Goal: Navigation & Orientation: Find specific page/section

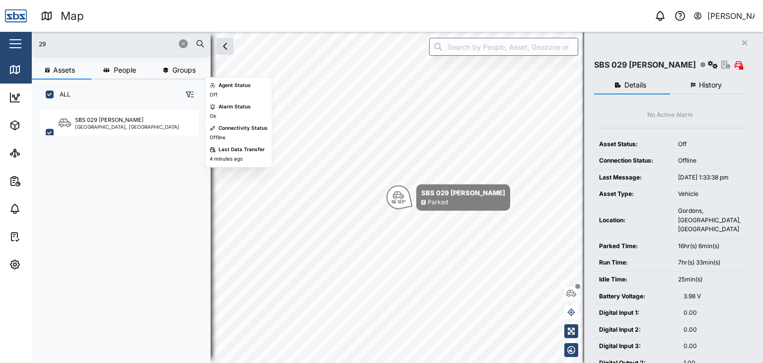
scroll to position [240, 155]
drag, startPoint x: 45, startPoint y: 38, endPoint x: 24, endPoint y: 24, distance: 24.8
click at [24, 24] on div "Map 0 [PERSON_NAME] Close Map Dashboard Assets ATS Camera Generator Personnel T…" at bounding box center [381, 181] width 763 height 363
click at [102, 127] on div "[GEOGRAPHIC_DATA], [GEOGRAPHIC_DATA]" at bounding box center [127, 126] width 104 height 5
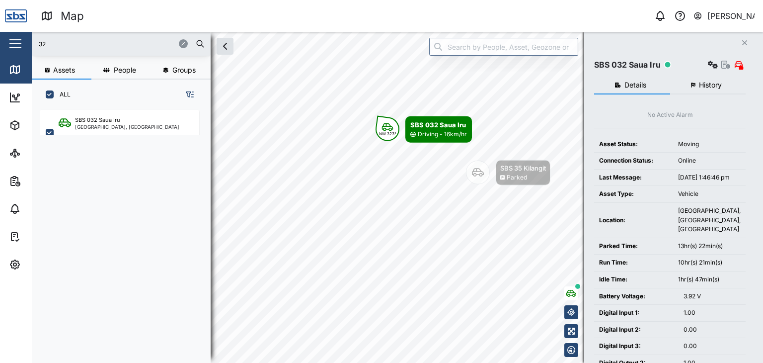
drag, startPoint x: 34, startPoint y: 34, endPoint x: 19, endPoint y: 29, distance: 15.4
click at [19, 29] on div "Map 0 [PERSON_NAME] Close Map Dashboard Assets ATS Camera Generator Personnel T…" at bounding box center [381, 181] width 763 height 363
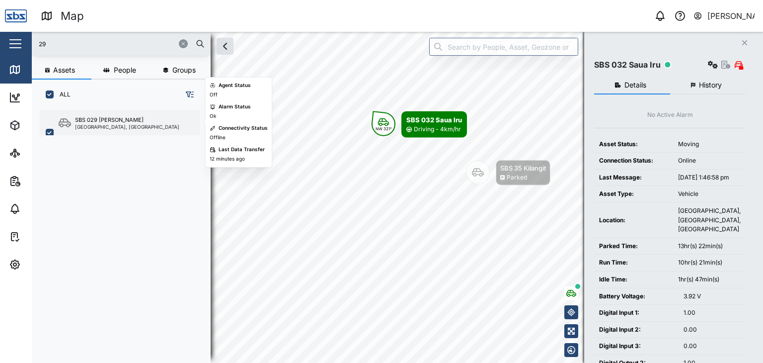
click at [99, 124] on div "[GEOGRAPHIC_DATA], [GEOGRAPHIC_DATA]" at bounding box center [127, 126] width 104 height 5
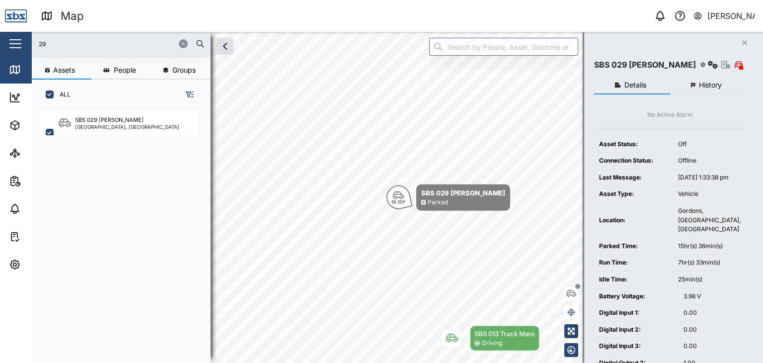
drag, startPoint x: 26, startPoint y: 24, endPoint x: 17, endPoint y: 22, distance: 8.7
click at [17, 22] on div "Map 0 [PERSON_NAME] Close Map Dashboard Assets ATS Camera Generator Personnel T…" at bounding box center [381, 181] width 763 height 363
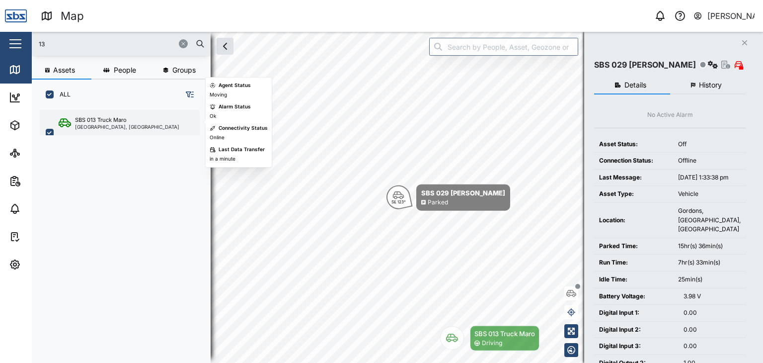
click at [124, 124] on div "[GEOGRAPHIC_DATA], [GEOGRAPHIC_DATA]" at bounding box center [127, 126] width 104 height 5
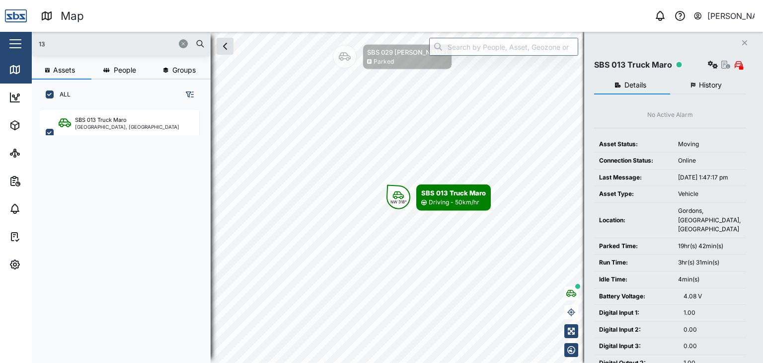
drag, startPoint x: 50, startPoint y: 43, endPoint x: 1, endPoint y: 36, distance: 48.7
click at [2, 36] on div "Map 0 [PERSON_NAME] Close Map Dashboard Assets ATS Camera Generator Personnel T…" at bounding box center [381, 181] width 763 height 363
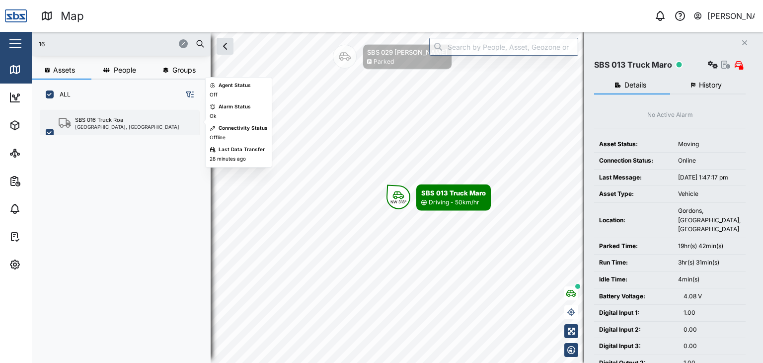
click at [88, 127] on div "[GEOGRAPHIC_DATA], [GEOGRAPHIC_DATA]" at bounding box center [127, 126] width 104 height 5
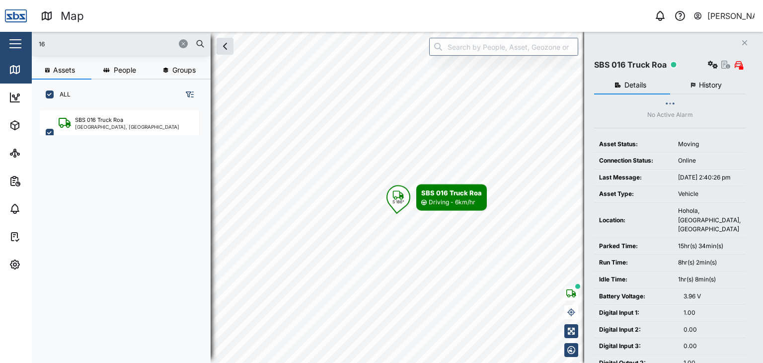
drag, startPoint x: 43, startPoint y: 38, endPoint x: 8, endPoint y: 36, distance: 35.3
click at [9, 37] on div "Map 0 [PERSON_NAME] Close Map Dashboard Assets ATS Camera Generator Personnel T…" at bounding box center [381, 181] width 763 height 363
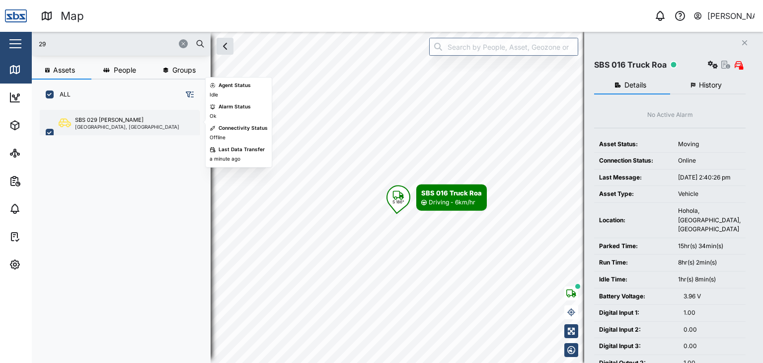
click at [103, 127] on div "[GEOGRAPHIC_DATA], [GEOGRAPHIC_DATA]" at bounding box center [127, 126] width 104 height 5
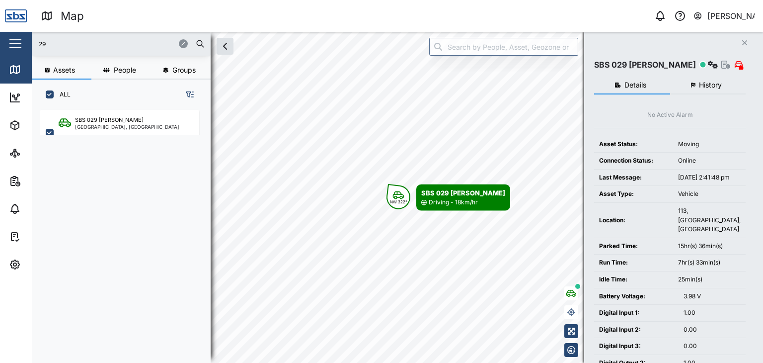
drag, startPoint x: 53, startPoint y: 44, endPoint x: 16, endPoint y: 44, distance: 37.2
click at [16, 44] on div "Map 0 [PERSON_NAME] Close Map Dashboard Assets ATS Camera Generator Personnel T…" at bounding box center [381, 181] width 763 height 363
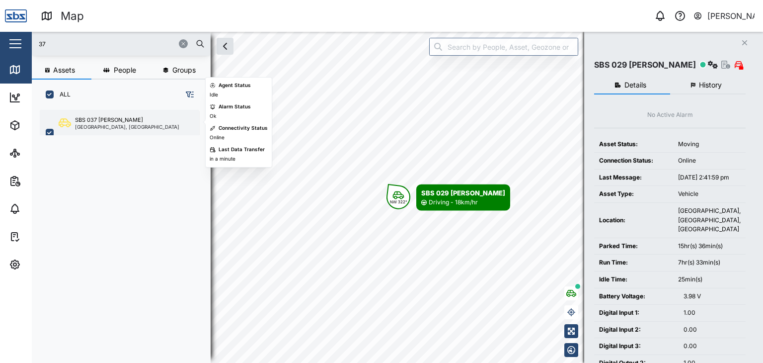
click at [122, 122] on div "SBS 037 [PERSON_NAME]" at bounding box center [127, 120] width 104 height 8
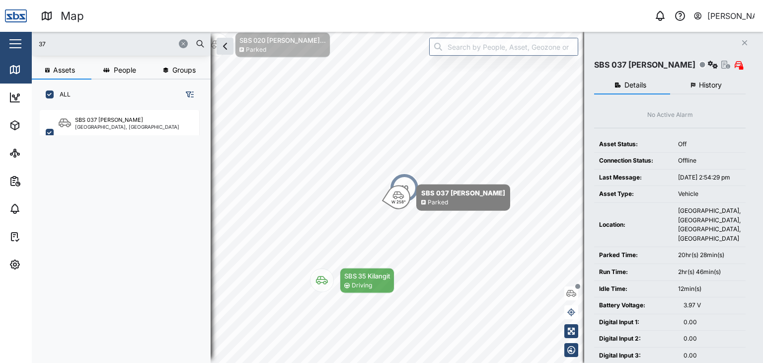
drag, startPoint x: 55, startPoint y: 43, endPoint x: 4, endPoint y: 41, distance: 50.7
click at [4, 41] on div "Map 0 [PERSON_NAME] Close Map Dashboard Assets ATS Camera Generator Personnel T…" at bounding box center [381, 181] width 763 height 363
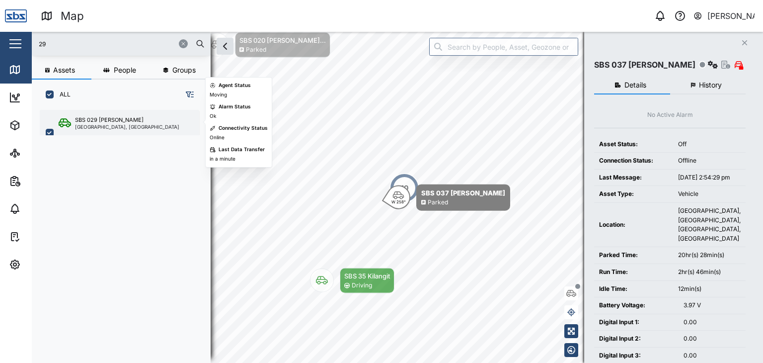
click at [82, 124] on div "[GEOGRAPHIC_DATA], [GEOGRAPHIC_DATA]" at bounding box center [127, 126] width 104 height 5
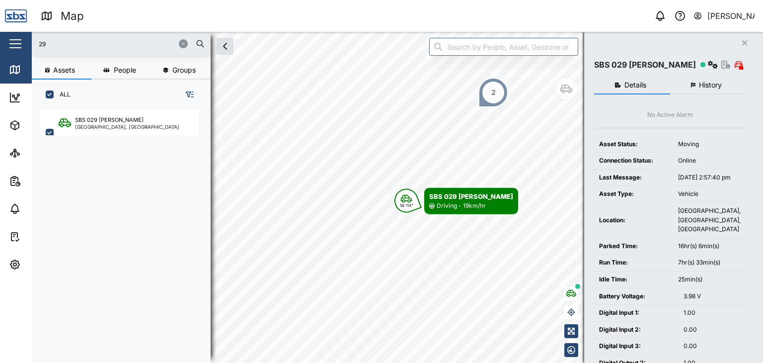
drag, startPoint x: 48, startPoint y: 47, endPoint x: 11, endPoint y: 40, distance: 36.9
click at [11, 40] on div "Map 0 [PERSON_NAME] Close Map Dashboard Assets ATS Camera Generator Personnel T…" at bounding box center [381, 181] width 763 height 363
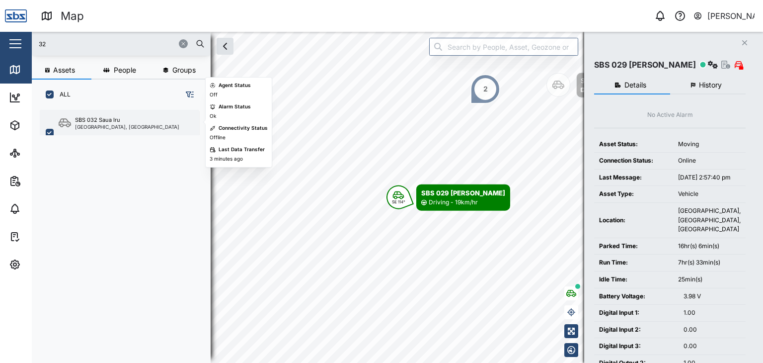
click at [111, 126] on div "[GEOGRAPHIC_DATA], [GEOGRAPHIC_DATA]" at bounding box center [127, 126] width 104 height 5
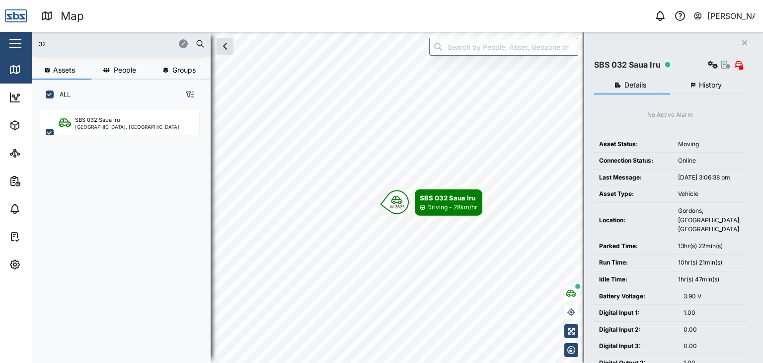
drag, startPoint x: 19, startPoint y: 42, endPoint x: 3, endPoint y: 41, distance: 16.4
click at [3, 41] on div "Map 0 [PERSON_NAME] Close Map Dashboard Assets ATS Camera Generator Personnel T…" at bounding box center [381, 181] width 763 height 363
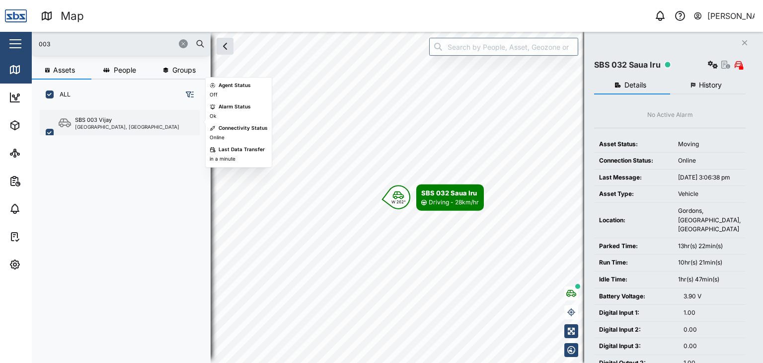
click at [102, 129] on div "[GEOGRAPHIC_DATA], [GEOGRAPHIC_DATA]" at bounding box center [127, 126] width 104 height 5
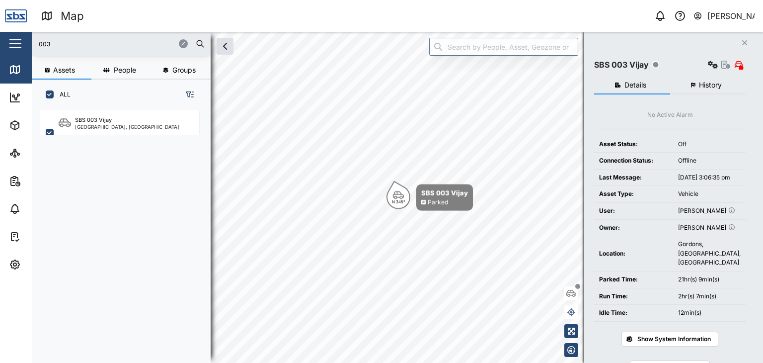
drag, startPoint x: 49, startPoint y: 42, endPoint x: 14, endPoint y: 42, distance: 34.3
click at [14, 42] on div "Map 0 [PERSON_NAME] Close Map Dashboard Assets ATS Camera Generator Personnel T…" at bounding box center [381, 181] width 763 height 363
type input "32"
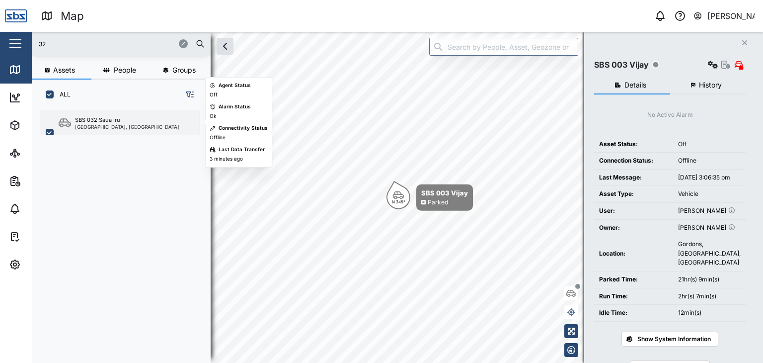
click at [95, 124] on div "[GEOGRAPHIC_DATA], [GEOGRAPHIC_DATA]" at bounding box center [127, 126] width 104 height 5
